Goal: Find specific page/section: Find specific page/section

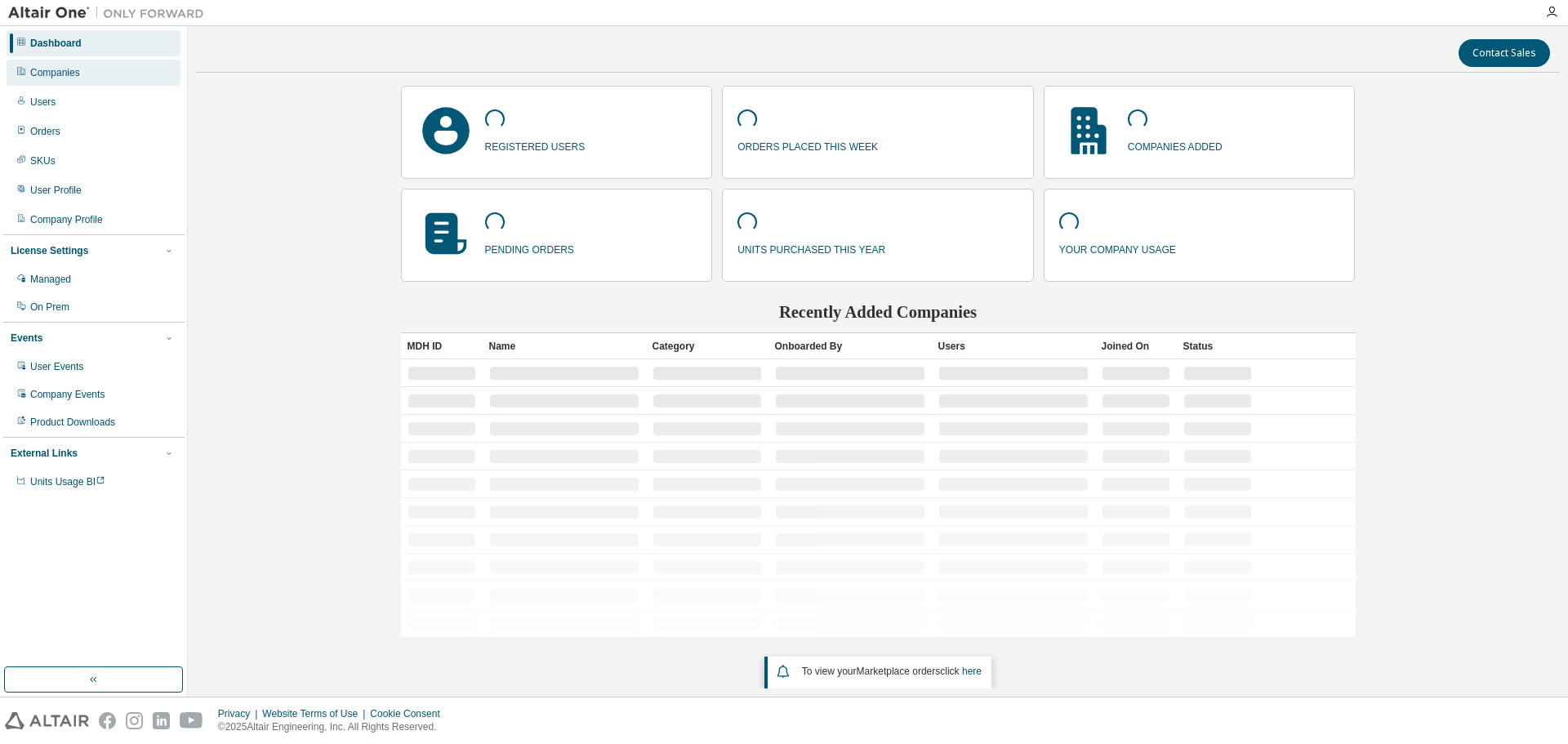
click at [73, 75] on div "Companies" at bounding box center [55, 73] width 49 height 13
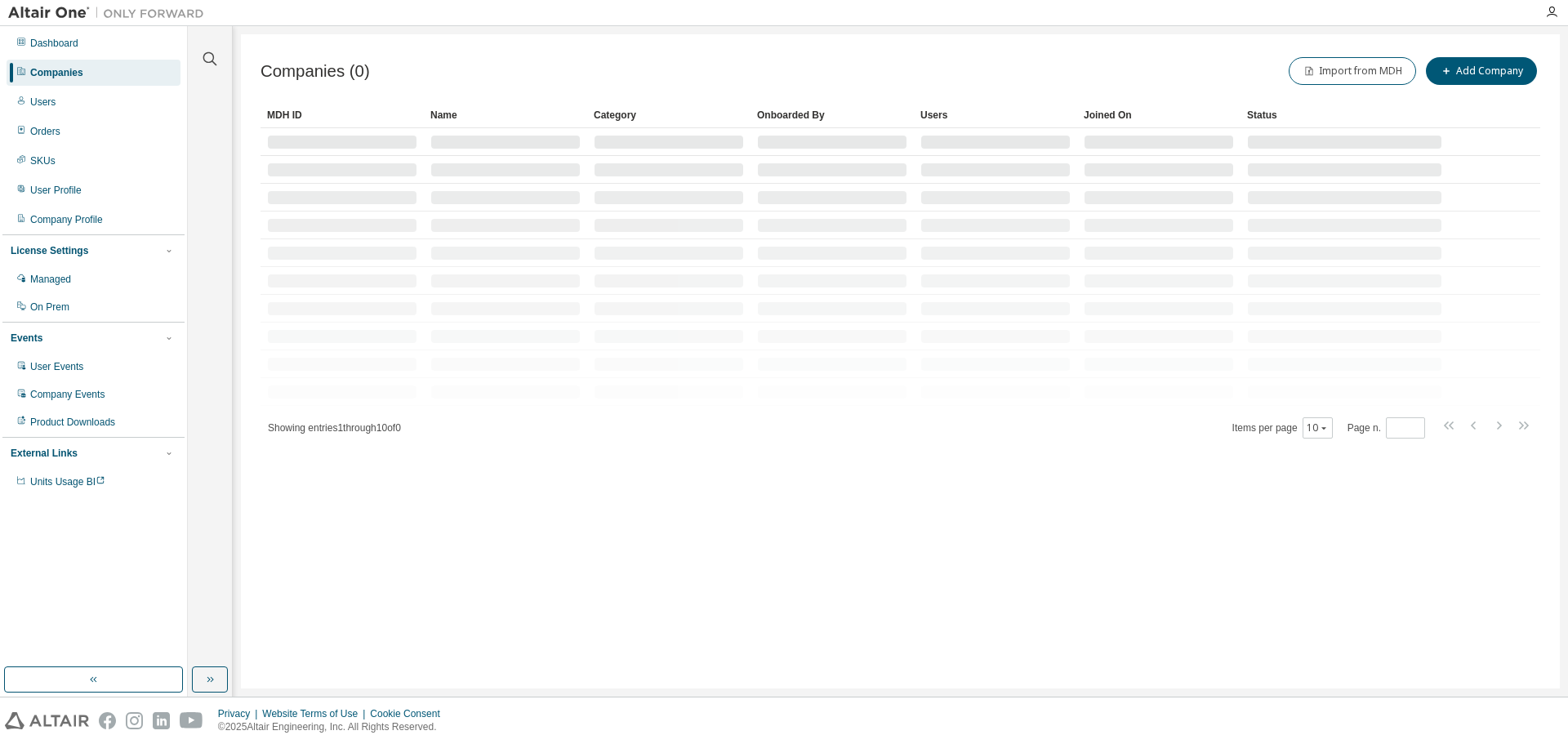
click at [194, 60] on div at bounding box center [210, 49] width 40 height 40
click at [207, 58] on icon "button" at bounding box center [210, 59] width 20 height 20
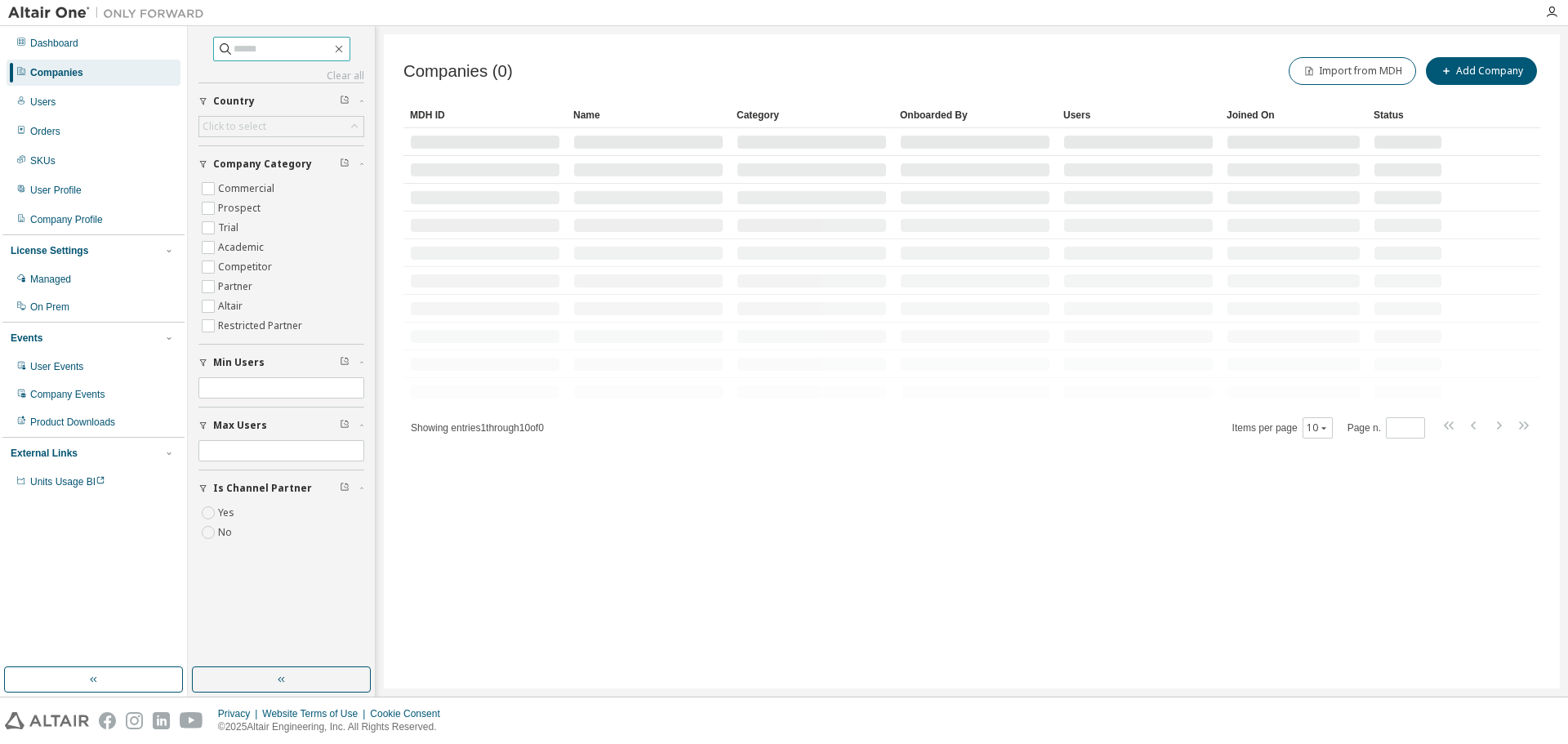
click at [253, 52] on input "text" at bounding box center [282, 49] width 98 height 16
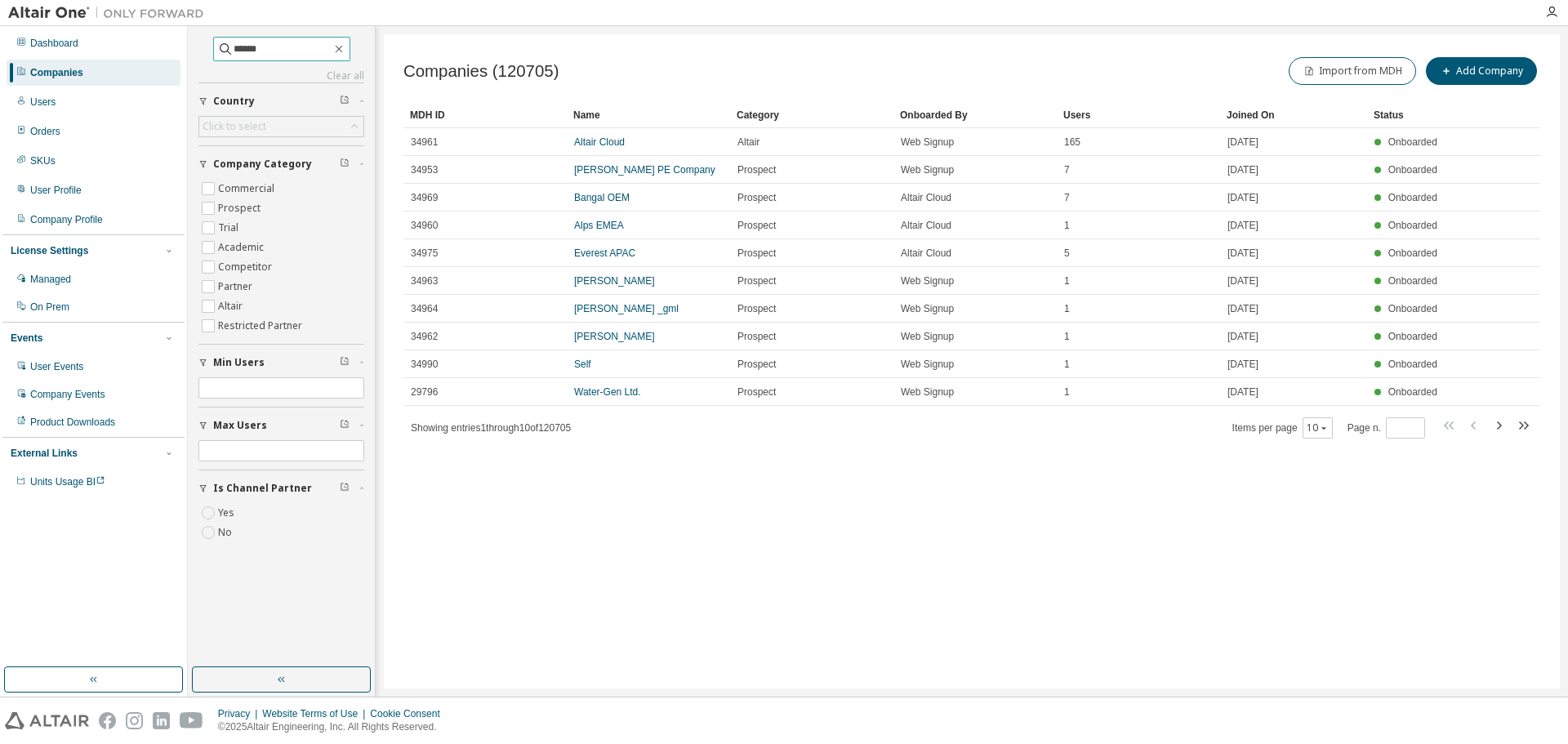
type input "******"
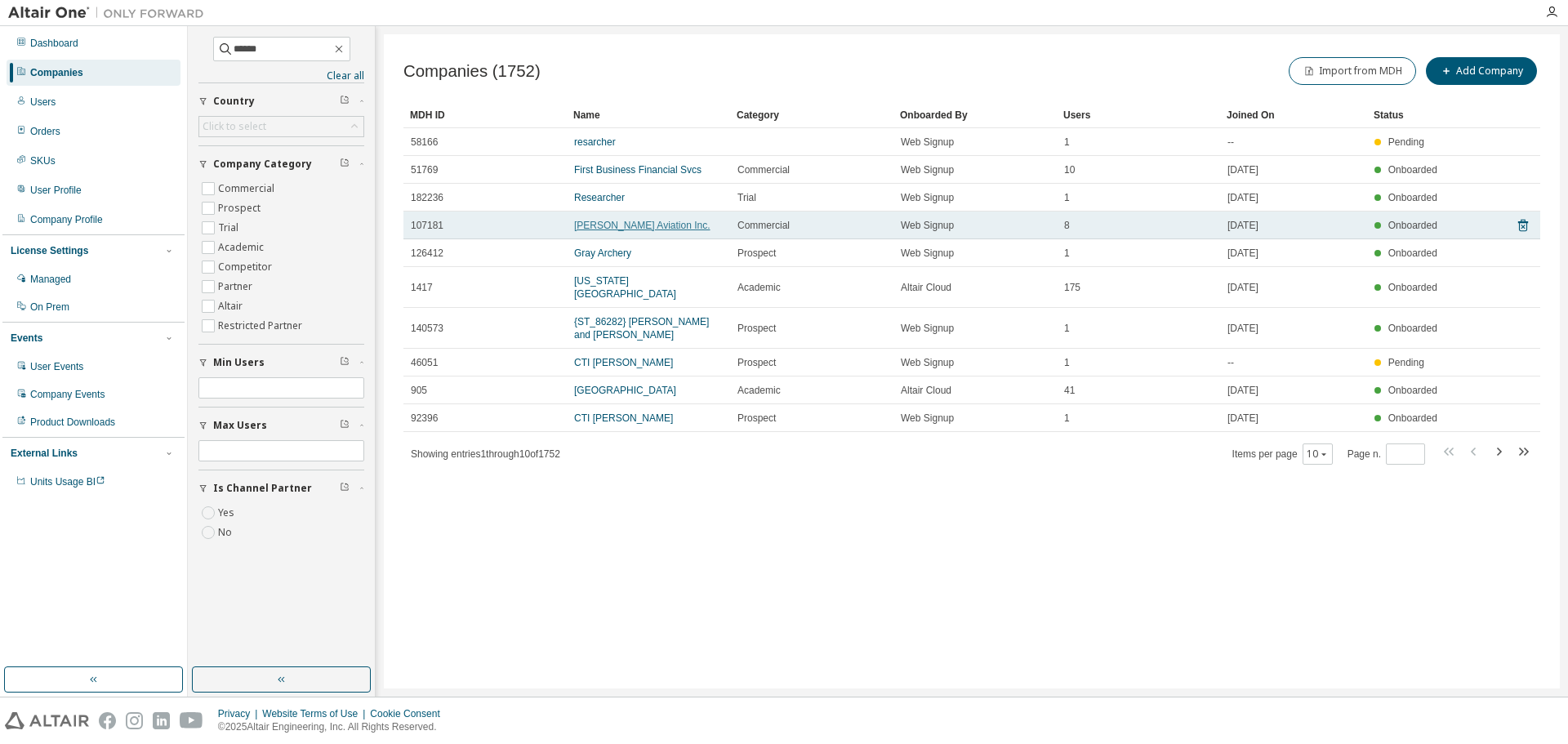
click at [650, 226] on link "Archer Aviation Inc." at bounding box center [643, 225] width 137 height 12
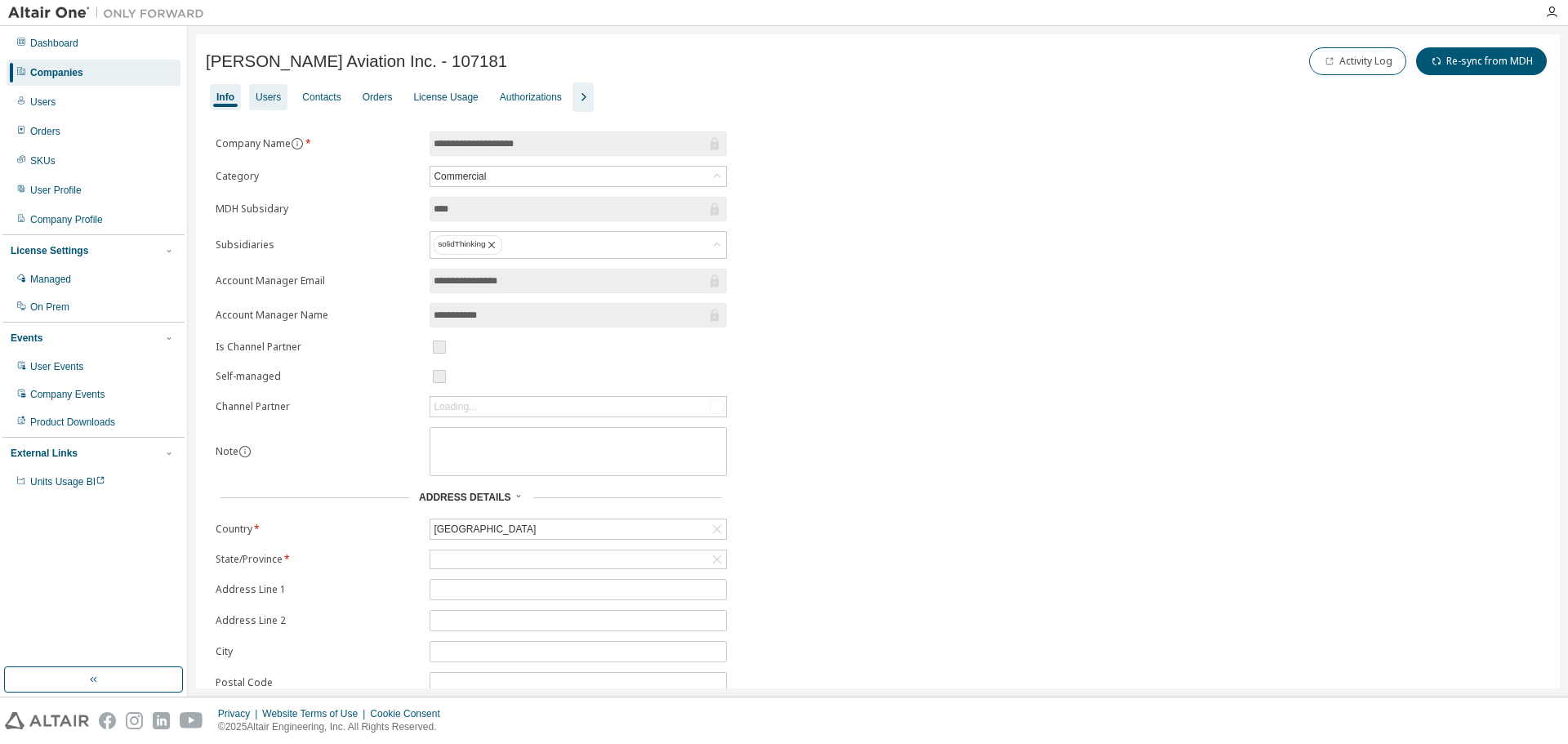
click at [276, 94] on div "Users" at bounding box center [268, 97] width 25 height 13
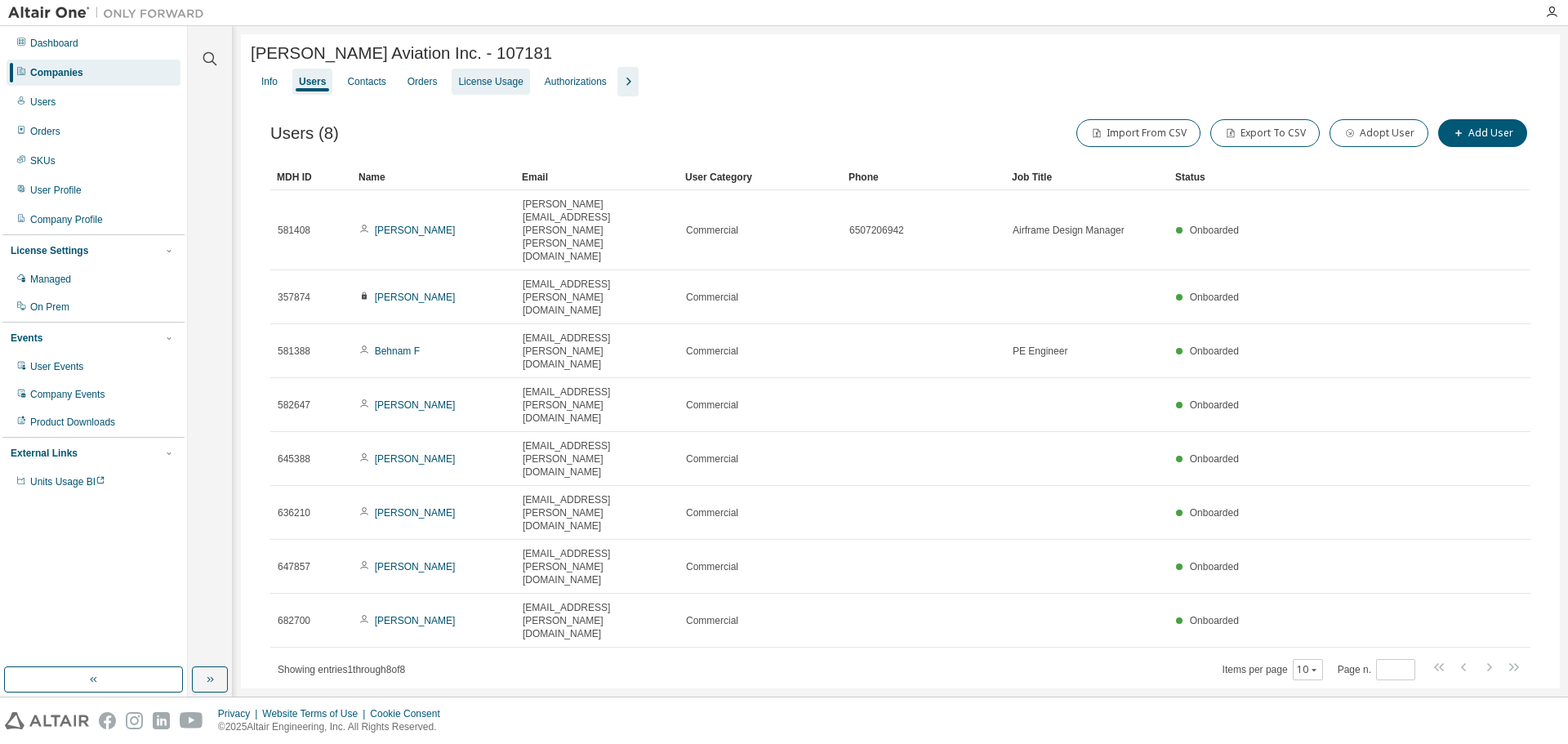
click at [498, 86] on div "License Usage" at bounding box center [491, 82] width 65 height 13
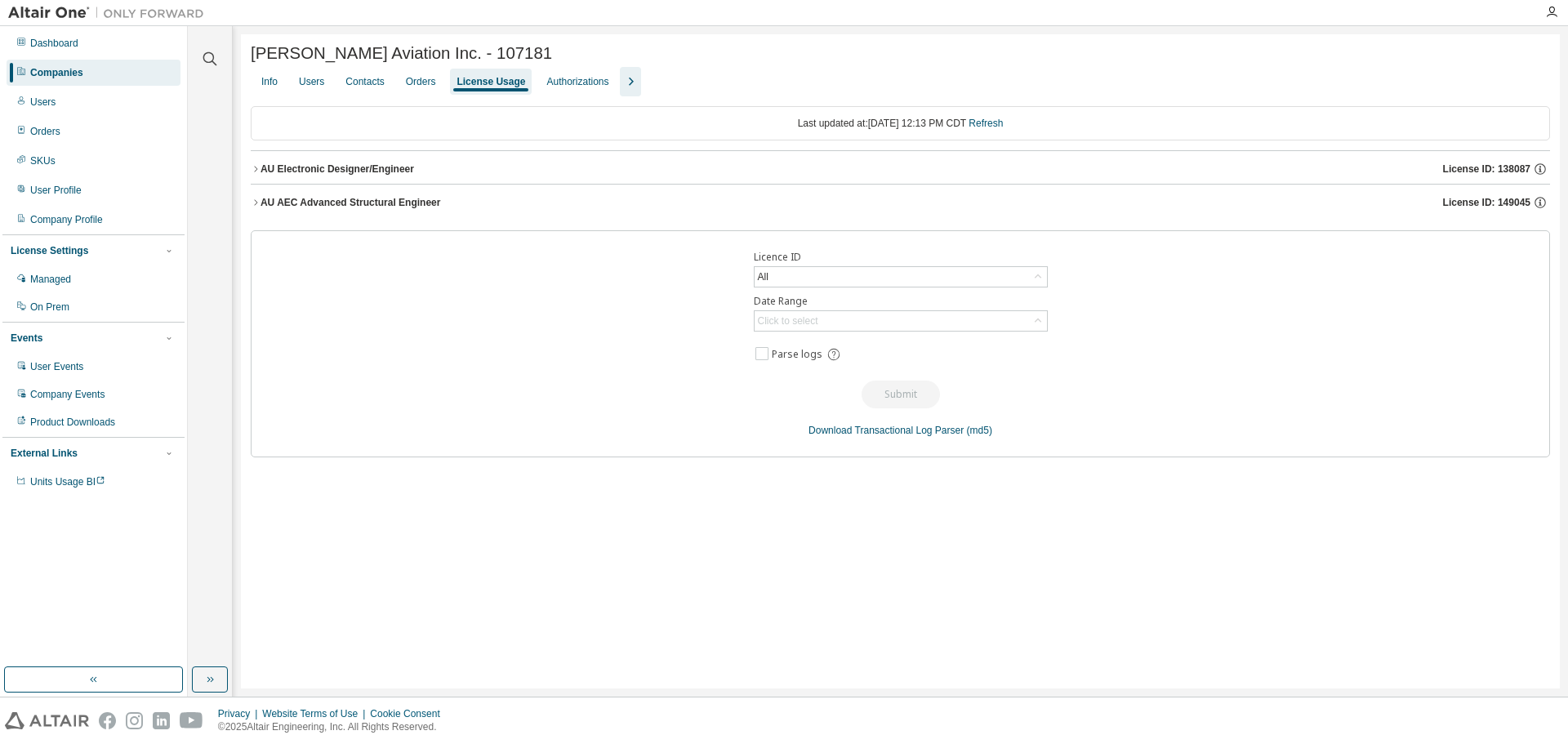
click at [371, 200] on div "AU AEC Advanced Structural Engineer" at bounding box center [351, 202] width 181 height 13
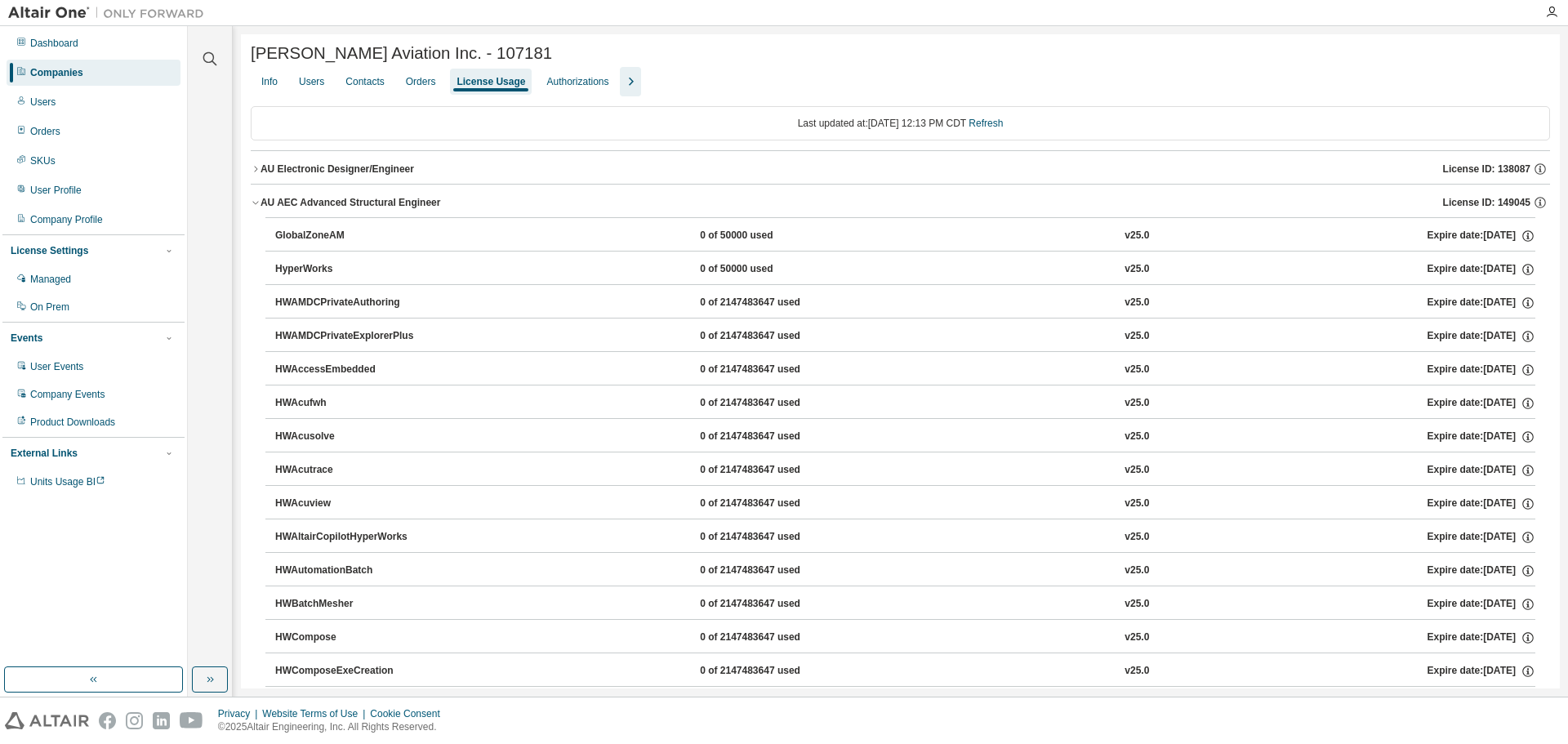
click at [637, 80] on icon "button" at bounding box center [630, 82] width 20 height 20
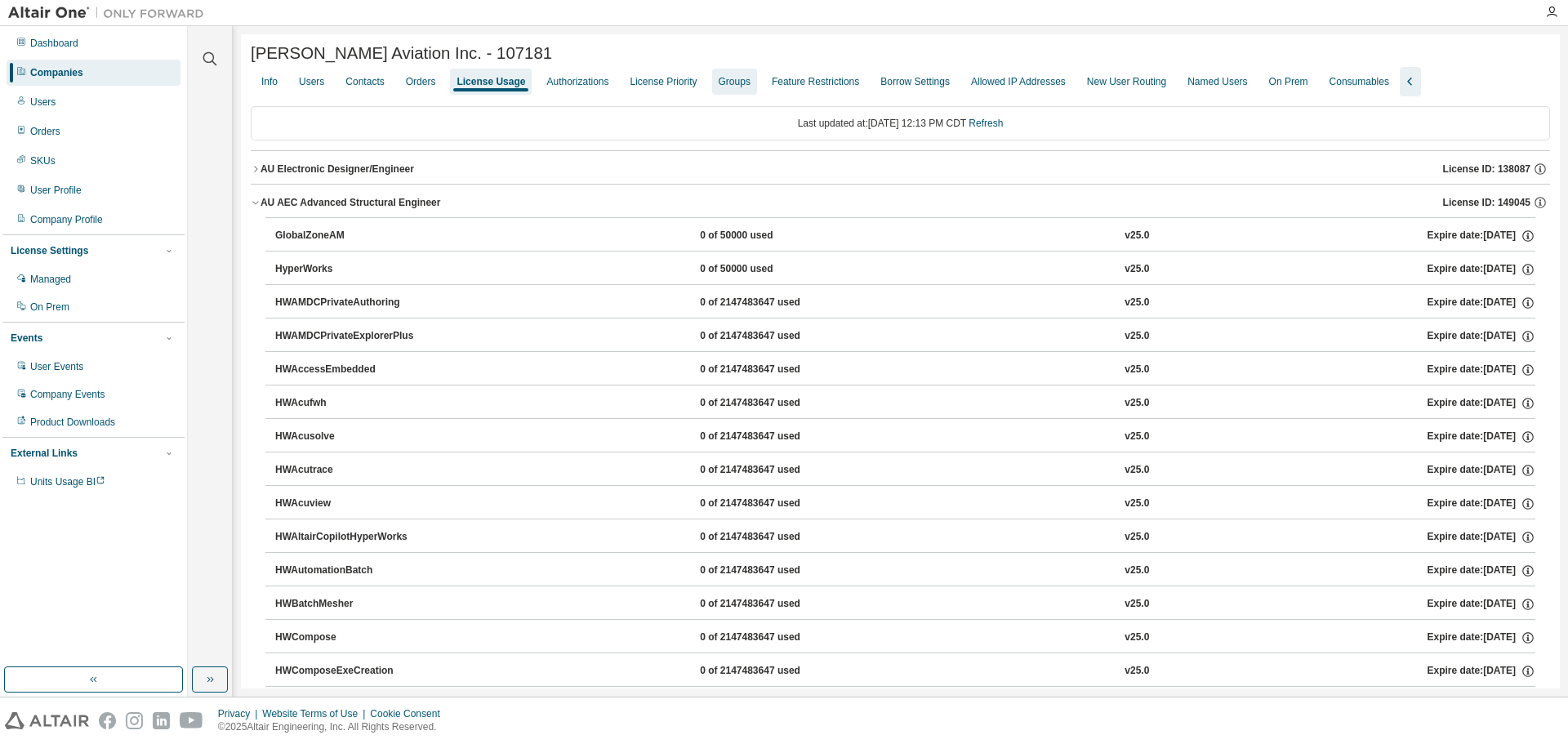
click at [751, 88] on div "Groups" at bounding box center [734, 82] width 31 height 13
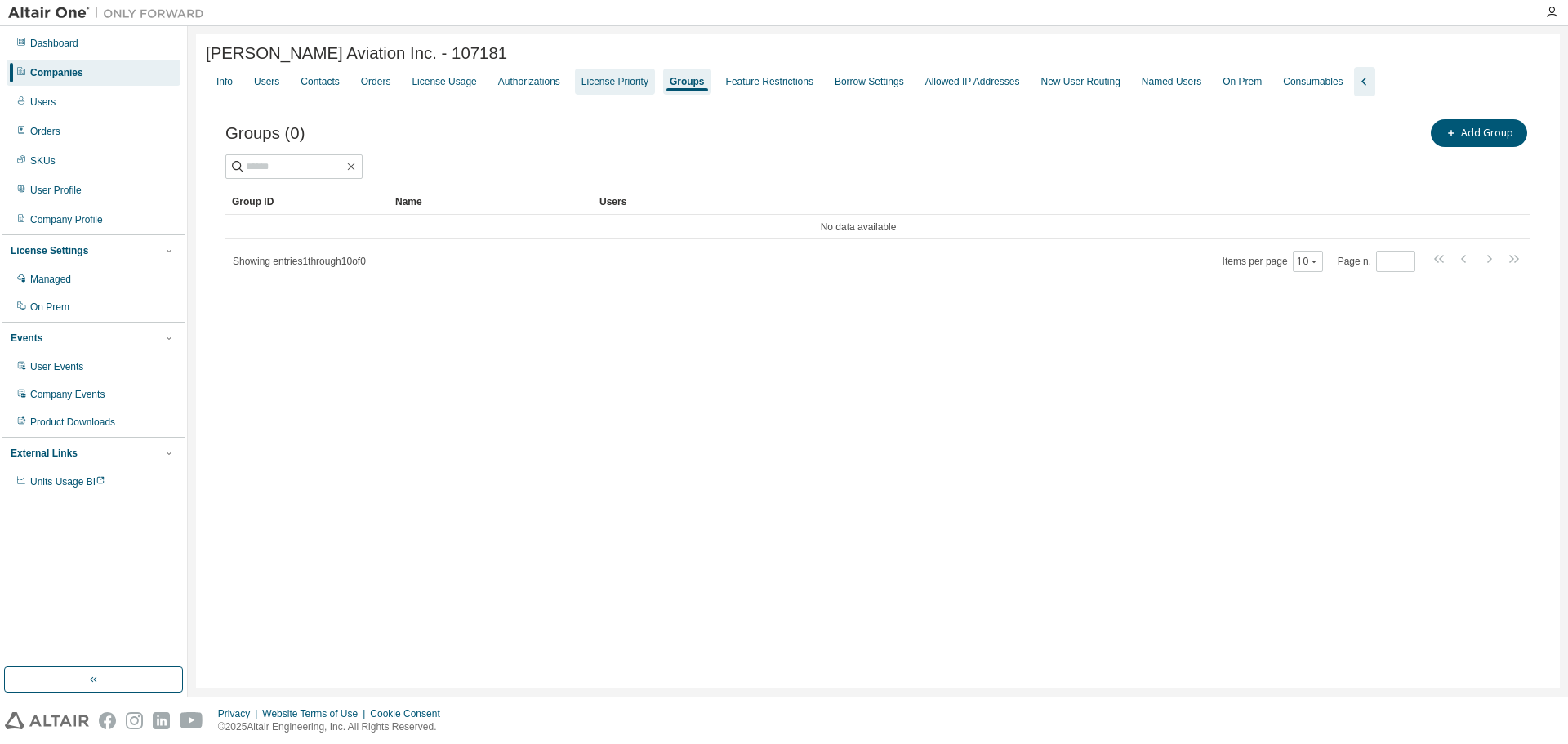
click at [610, 88] on div "License Priority" at bounding box center [615, 82] width 67 height 13
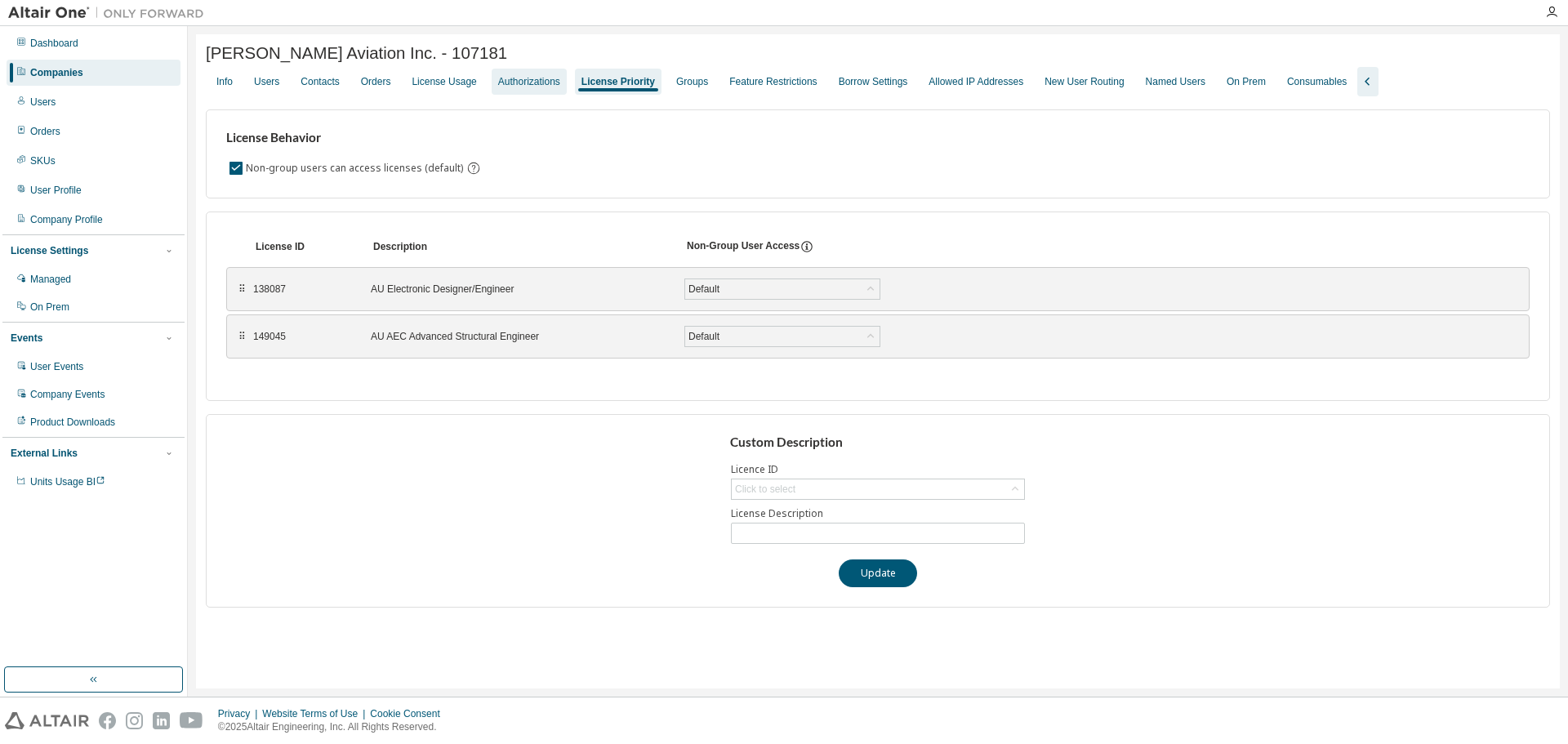
click at [499, 88] on div "Authorizations" at bounding box center [530, 81] width 76 height 26
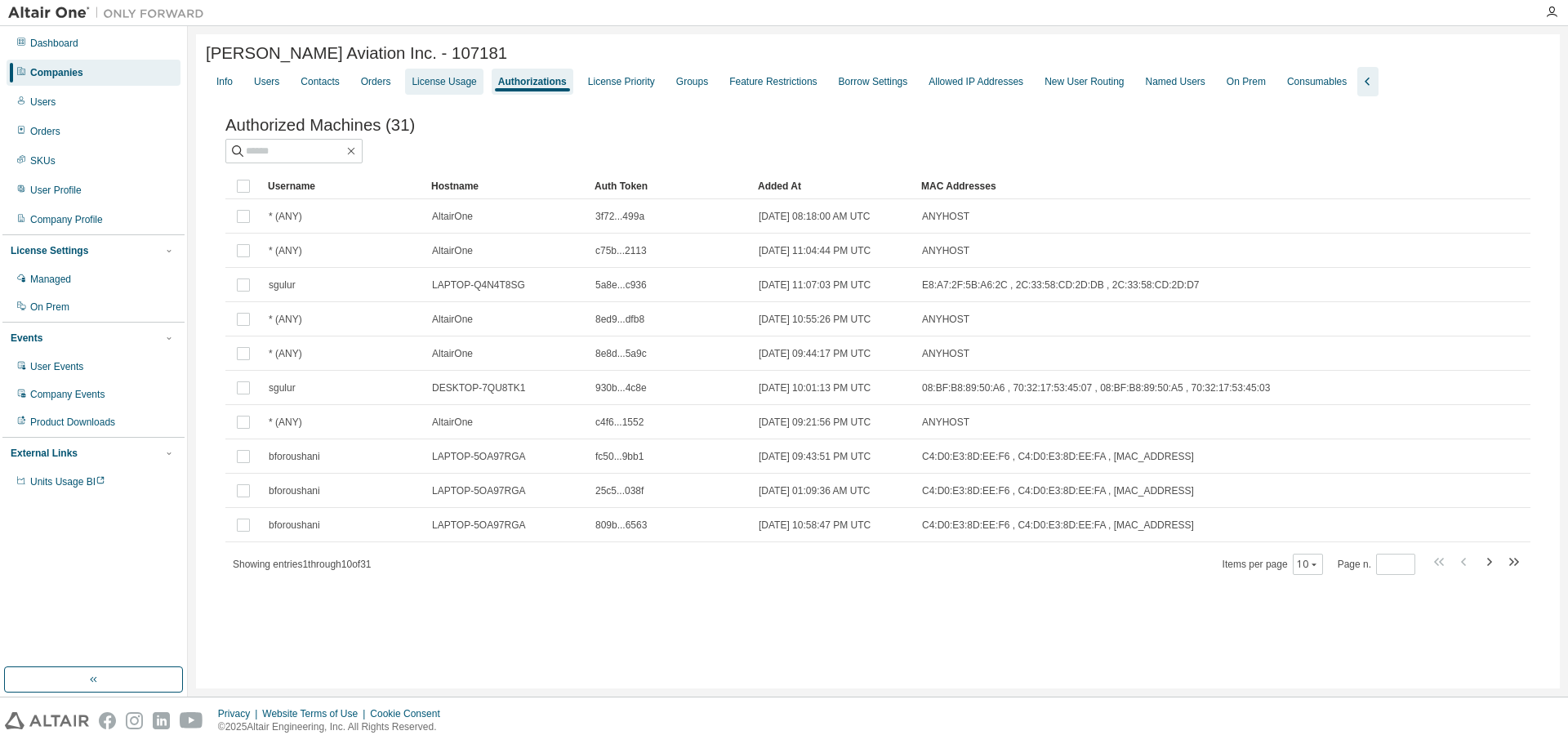
click at [450, 87] on div "License Usage" at bounding box center [444, 82] width 65 height 13
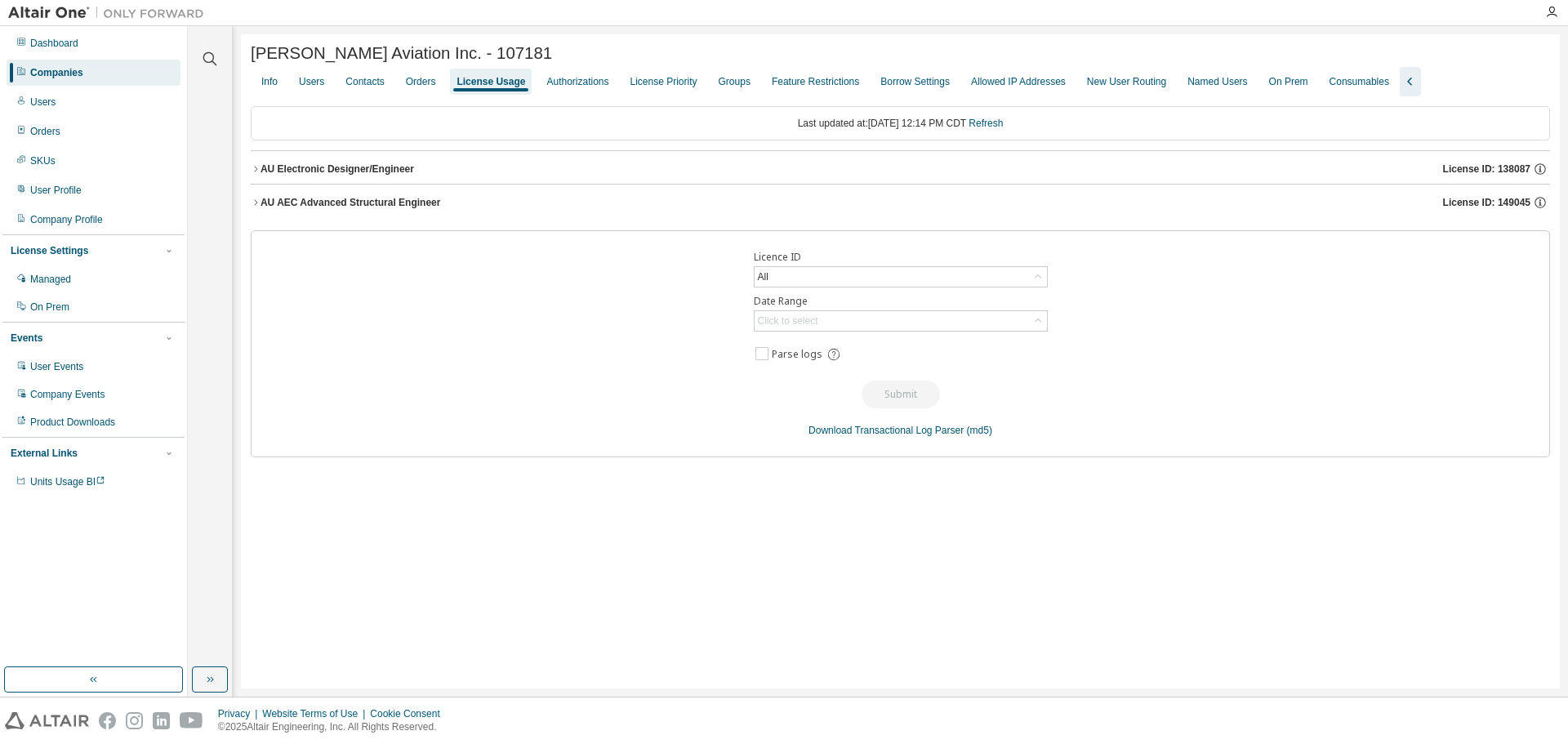
click at [278, 164] on button "AU Electronic Designer/Engineer License ID: 138087" at bounding box center [900, 169] width 1299 height 36
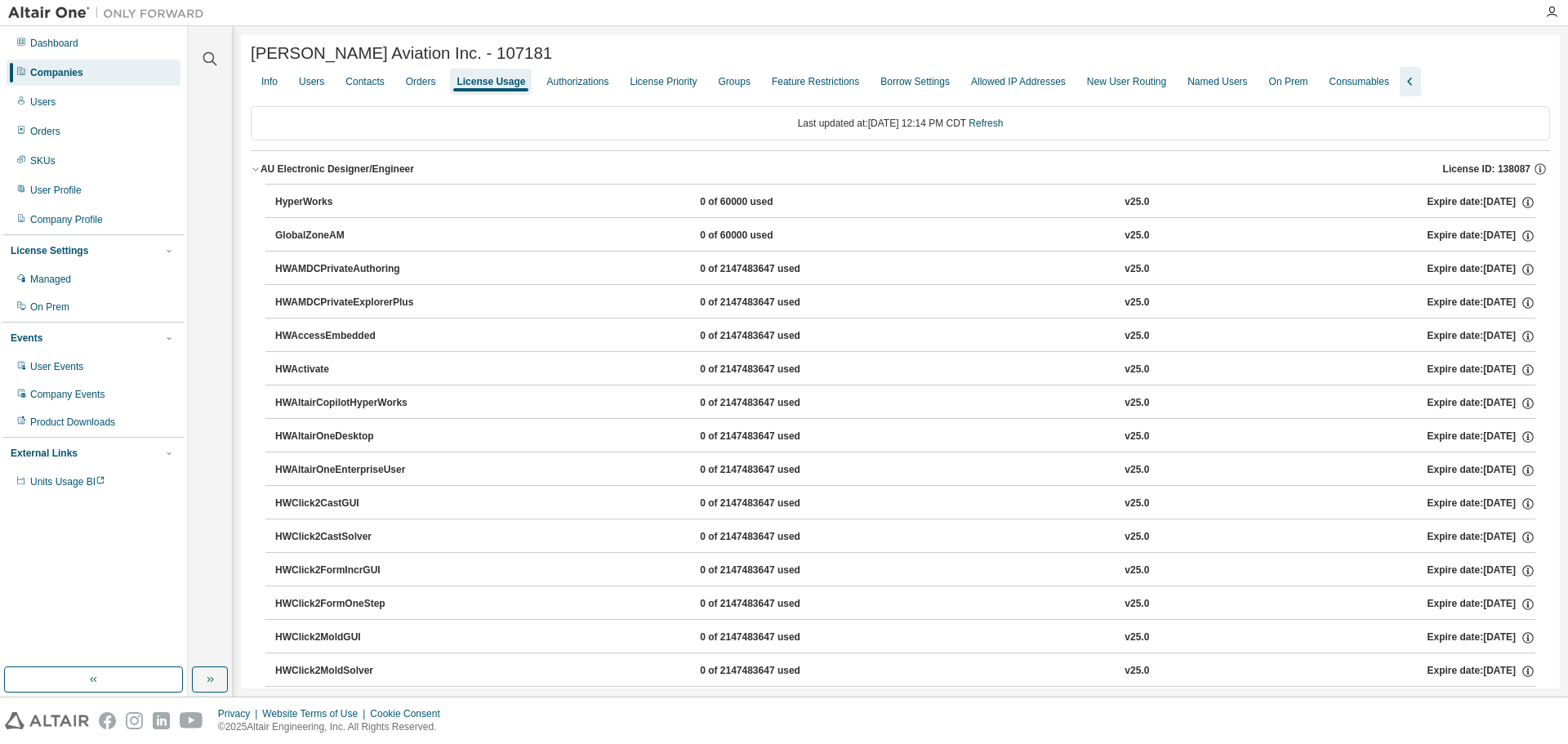
click at [277, 170] on div "AU Electronic Designer/Engineer" at bounding box center [337, 169] width 154 height 13
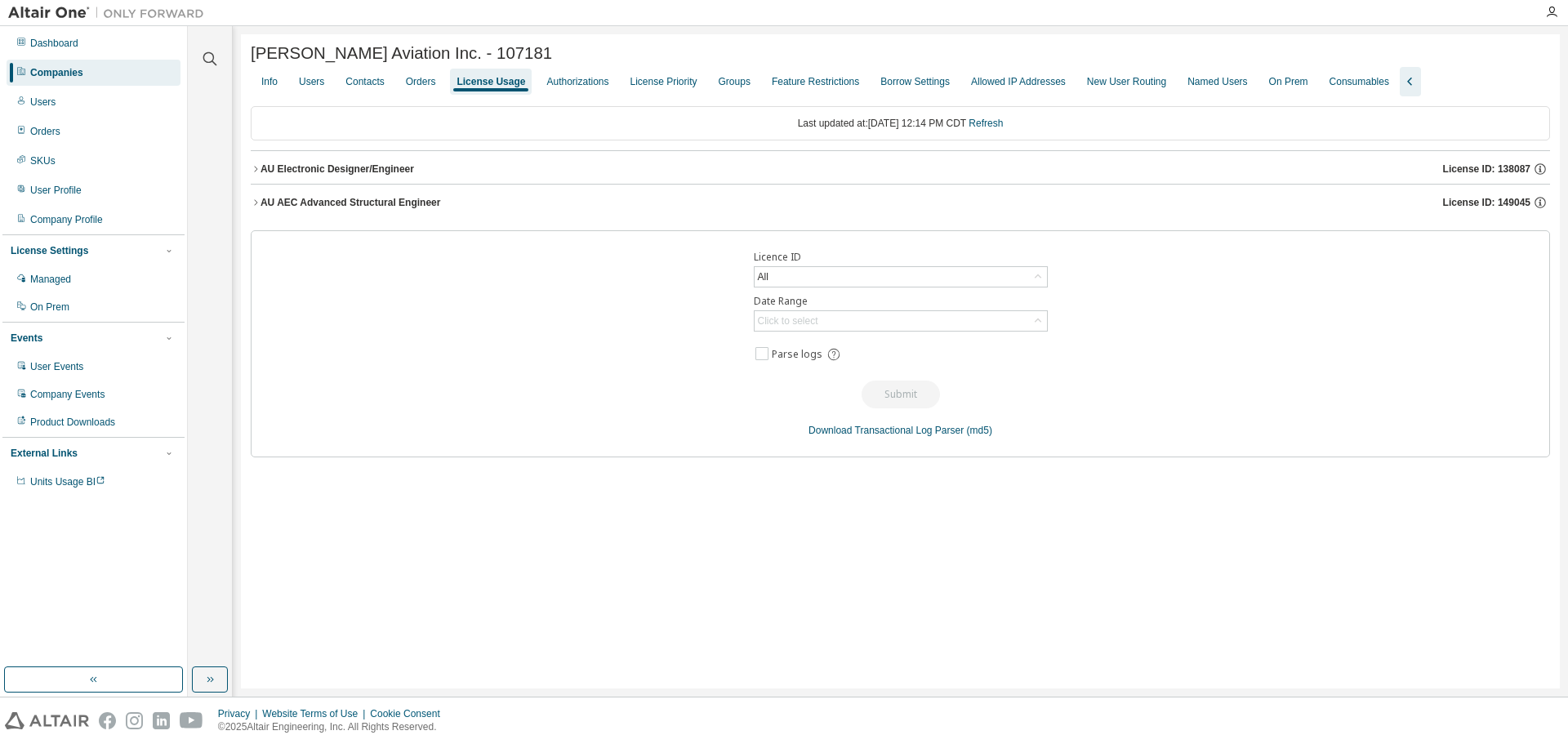
click at [379, 209] on div "AU AEC Advanced Structural Engineer" at bounding box center [351, 202] width 181 height 13
